Goal: Entertainment & Leisure: Consume media (video, audio)

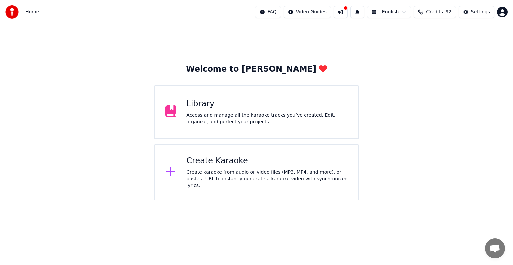
click at [206, 106] on div "Library" at bounding box center [266, 104] width 161 height 11
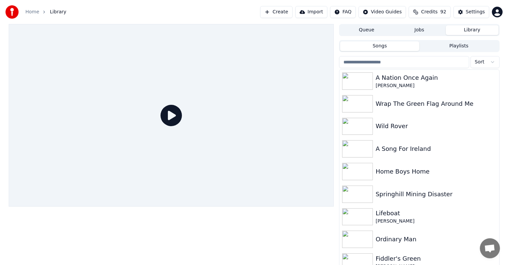
click at [304, 69] on div at bounding box center [171, 115] width 325 height 183
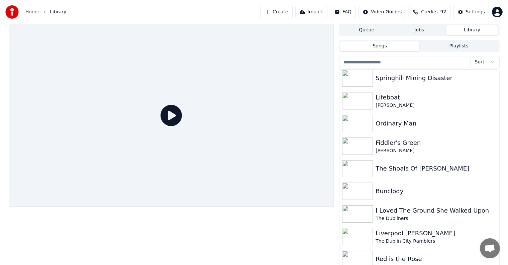
scroll to position [117, 0]
click at [387, 142] on div "Fiddler's Green" at bounding box center [432, 141] width 114 height 9
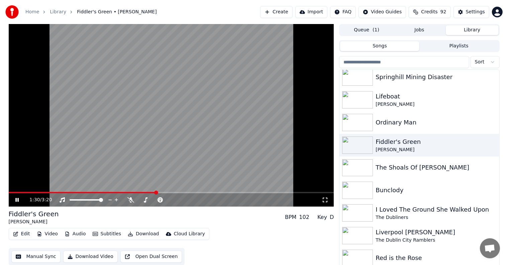
click at [16, 200] on icon at bounding box center [16, 200] width 3 height 4
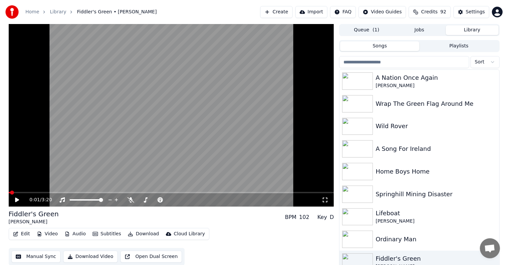
click at [10, 192] on span at bounding box center [10, 192] width 2 height 1
click at [11, 192] on span at bounding box center [12, 193] width 4 height 4
click at [14, 176] on video at bounding box center [171, 115] width 325 height 183
click at [10, 193] on span at bounding box center [163, 192] width 309 height 1
click at [15, 199] on icon at bounding box center [16, 200] width 3 height 4
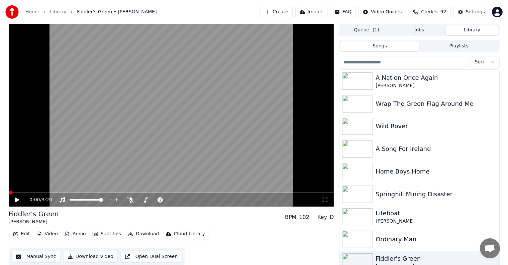
click at [9, 193] on span at bounding box center [11, 193] width 4 height 4
